Goal: Check status: Check status

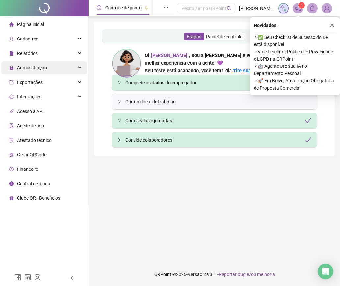
click at [53, 67] on div "Administração" at bounding box center [44, 67] width 86 height 13
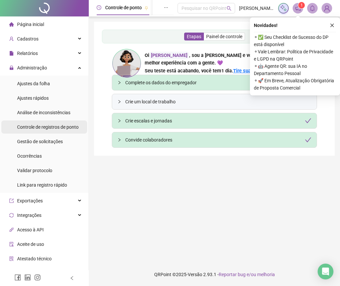
click at [47, 128] on span "Controle de registros de ponto" at bounding box center [48, 126] width 62 height 5
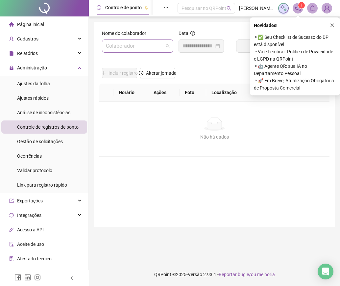
click at [143, 49] on input "search" at bounding box center [135, 46] width 58 height 12
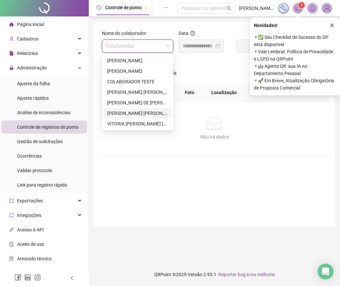
click at [136, 114] on div "[PERSON_NAME] [PERSON_NAME]" at bounding box center [137, 113] width 61 height 7
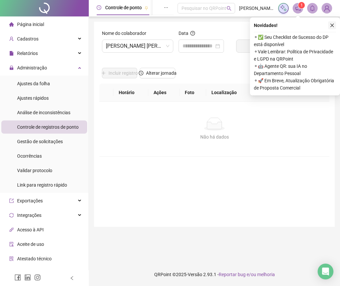
click at [333, 27] on icon "close" at bounding box center [332, 25] width 5 height 5
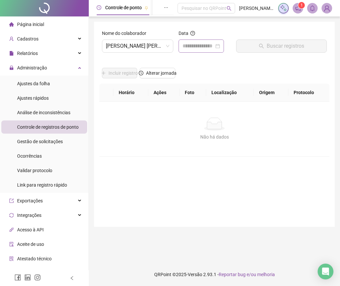
click at [217, 41] on div at bounding box center [201, 45] width 45 height 13
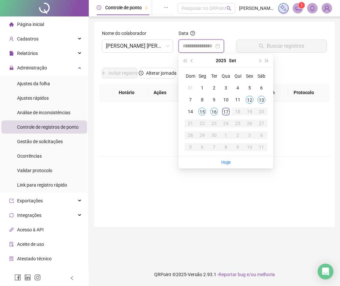
click at [214, 45] on input at bounding box center [199, 46] width 32 height 8
type input "**********"
click at [227, 111] on div "17" at bounding box center [226, 112] width 8 height 8
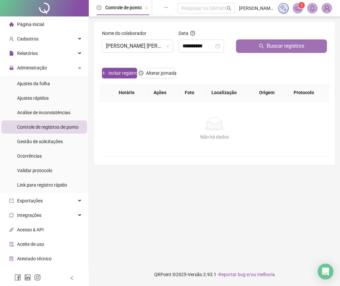
click at [305, 45] on button "Buscar registros" at bounding box center [281, 45] width 91 height 13
